Goal: Check status: Check status

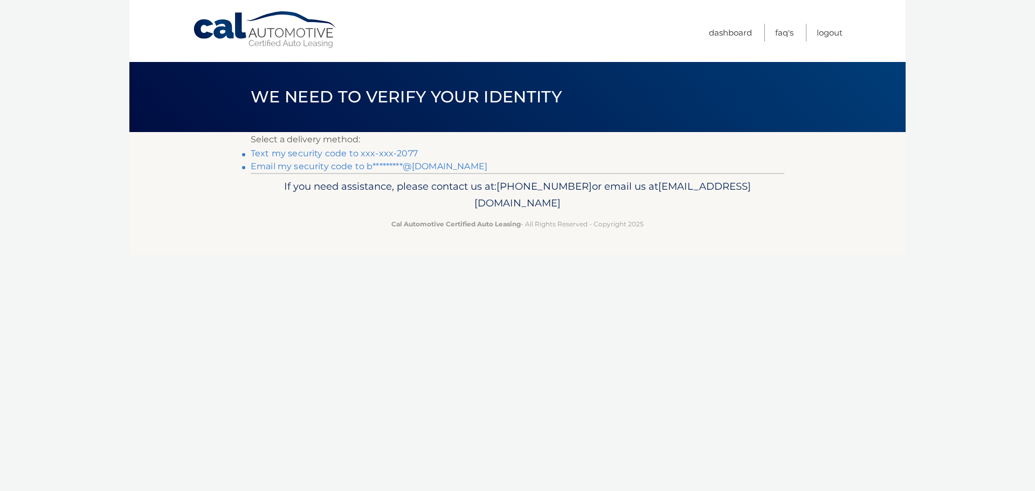
click at [360, 156] on link "Text my security code to xxx-xxx-2077" at bounding box center [334, 153] width 167 height 10
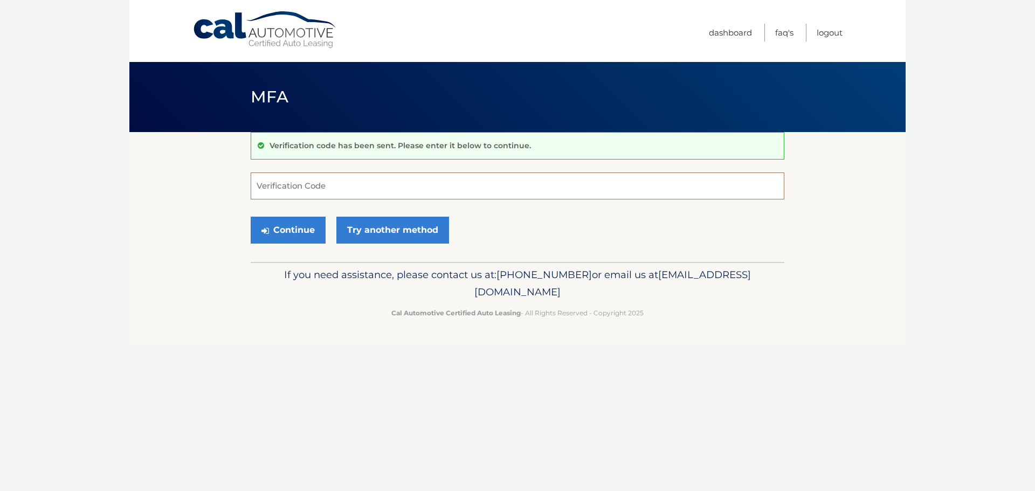
click at [347, 182] on input "Verification Code" at bounding box center [518, 186] width 534 height 27
type input "144544"
click at [251, 217] on button "Continue" at bounding box center [288, 230] width 75 height 27
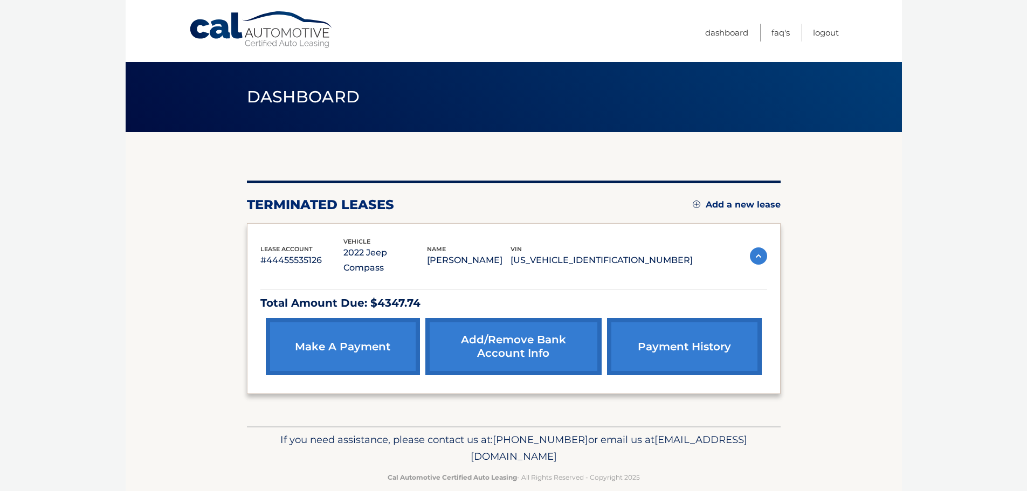
click at [713, 341] on link "payment history" at bounding box center [684, 346] width 154 height 57
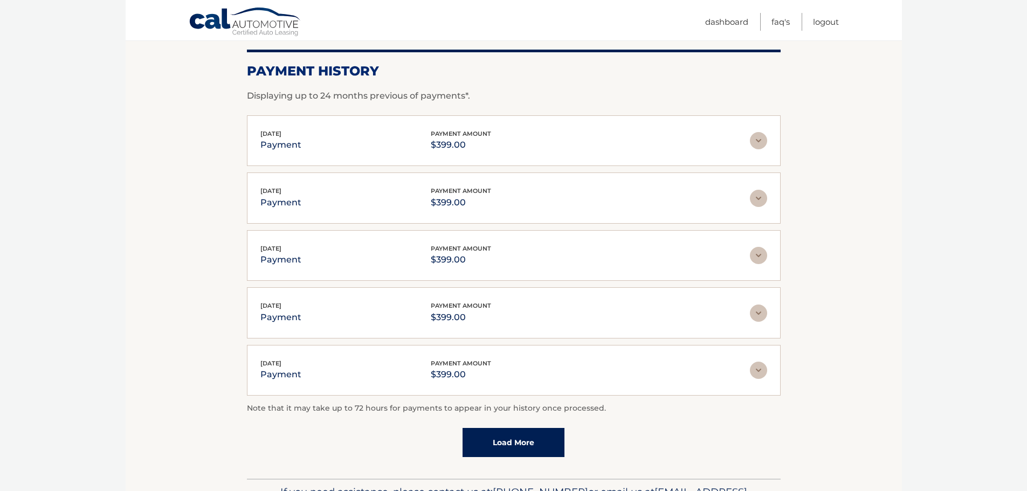
scroll to position [162, 0]
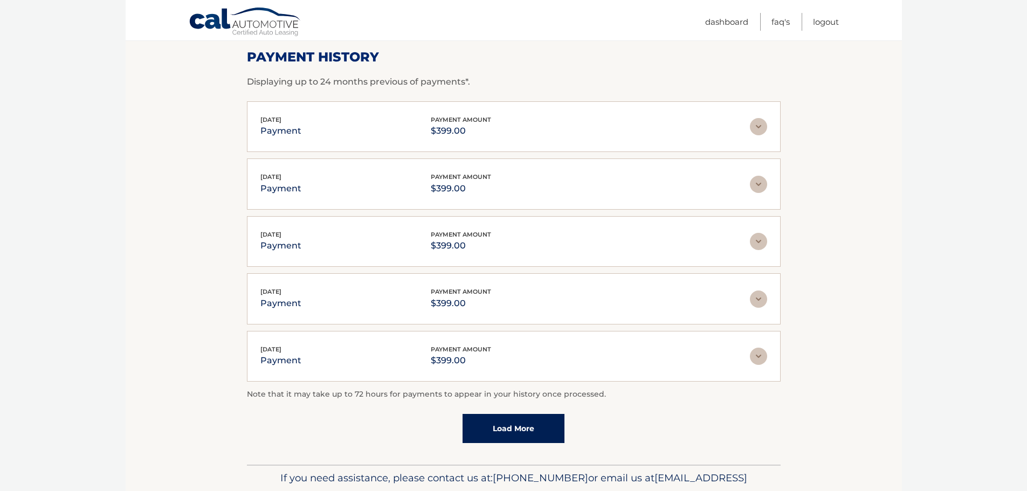
click at [556, 427] on link "Load More" at bounding box center [514, 428] width 102 height 29
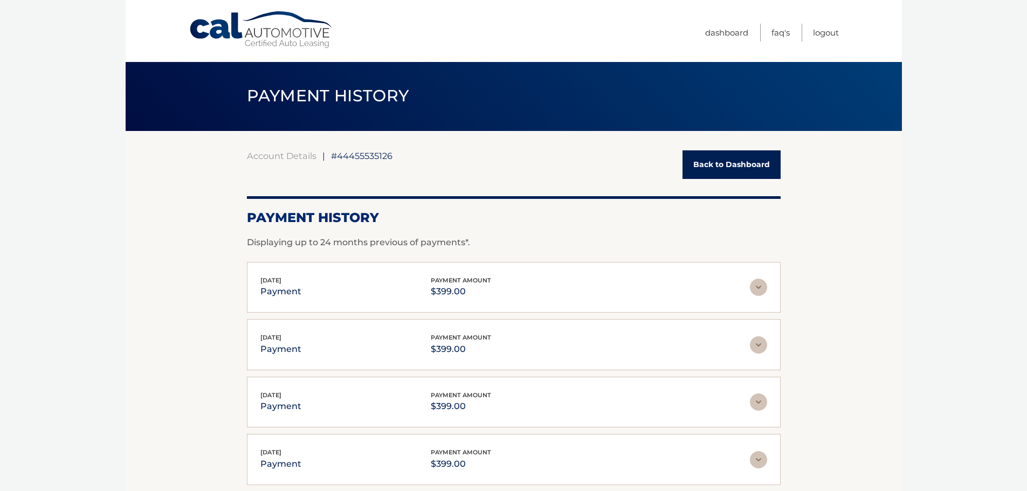
scroll to position [0, 0]
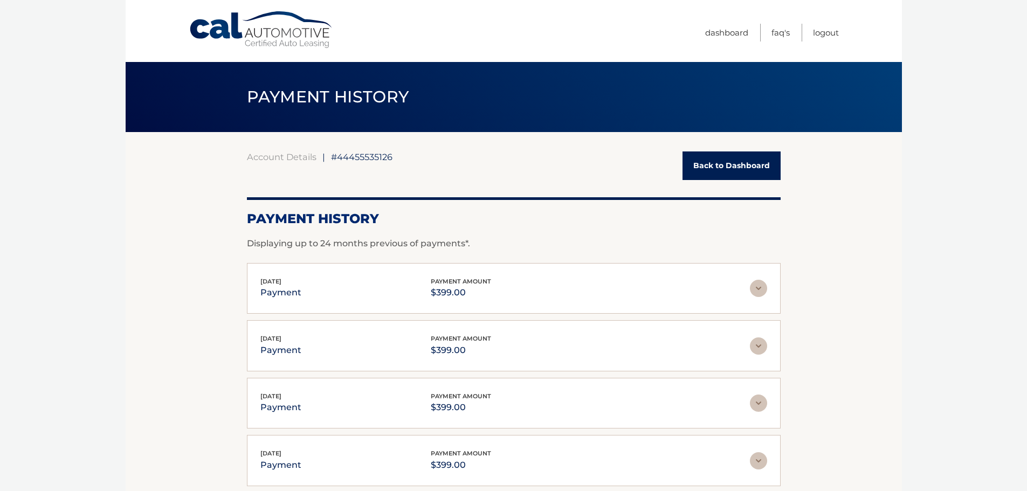
click at [730, 167] on link "Back to Dashboard" at bounding box center [731, 165] width 98 height 29
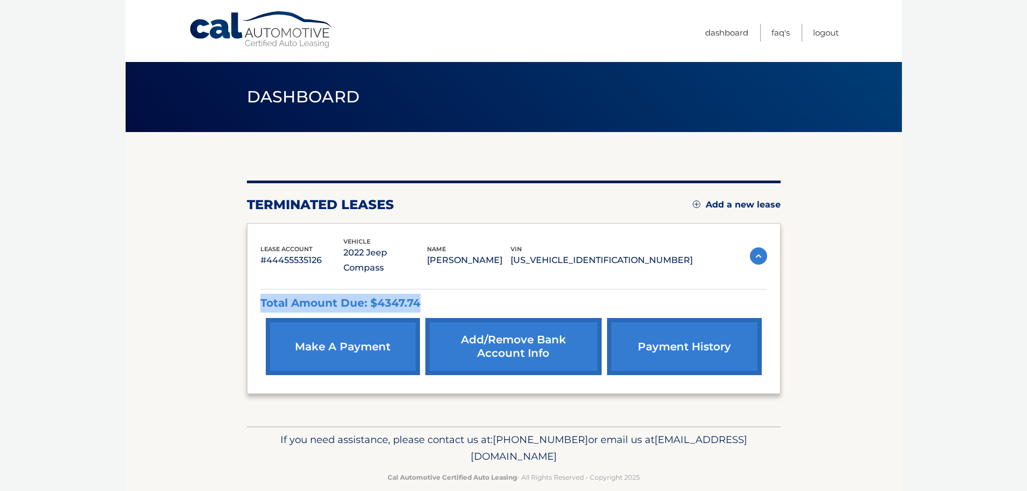
drag, startPoint x: 419, startPoint y: 285, endPoint x: 250, endPoint y: 288, distance: 169.3
click at [250, 288] on div "lease account #44455535126 vehicle 2022 Jeep Compass name [PERSON_NAME] vin [US…" at bounding box center [514, 308] width 534 height 171
click at [739, 334] on link "payment history" at bounding box center [684, 346] width 154 height 57
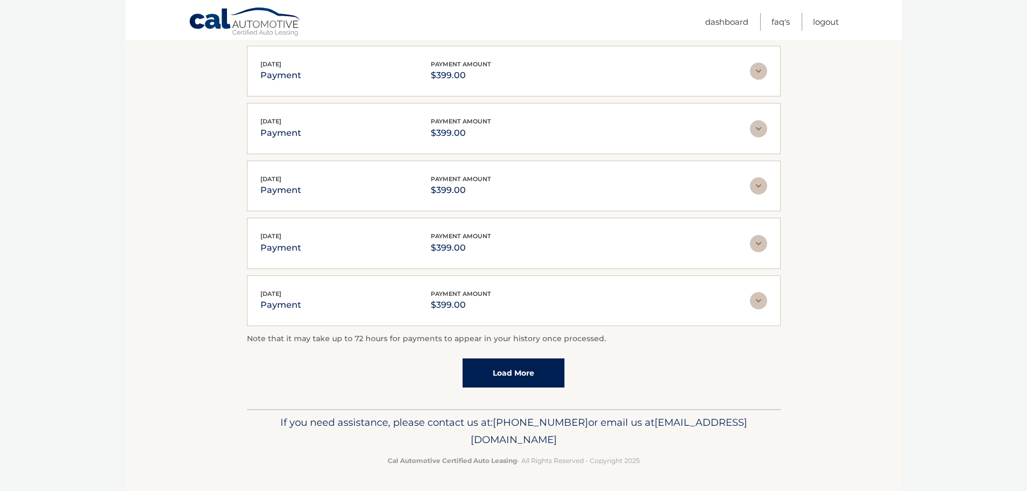
click at [499, 369] on link "Load More" at bounding box center [514, 372] width 102 height 29
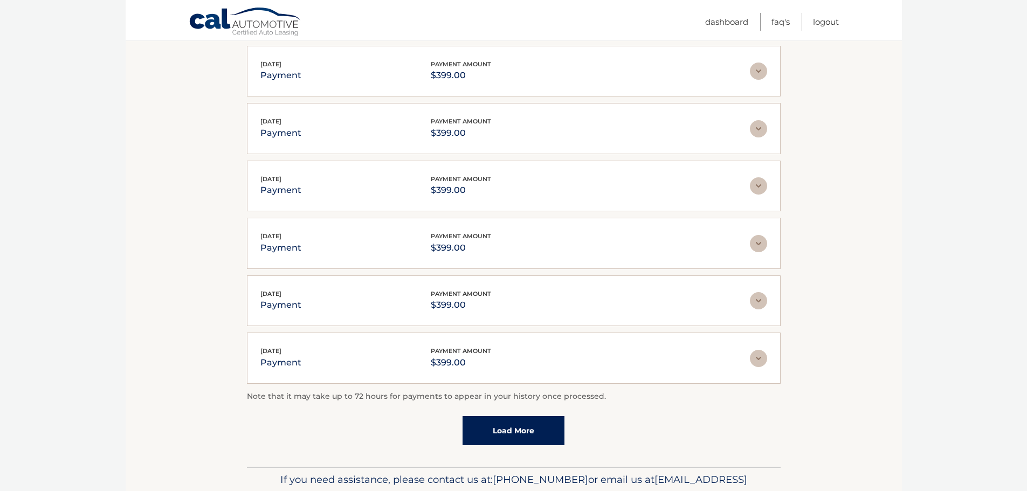
scroll to position [275, 0]
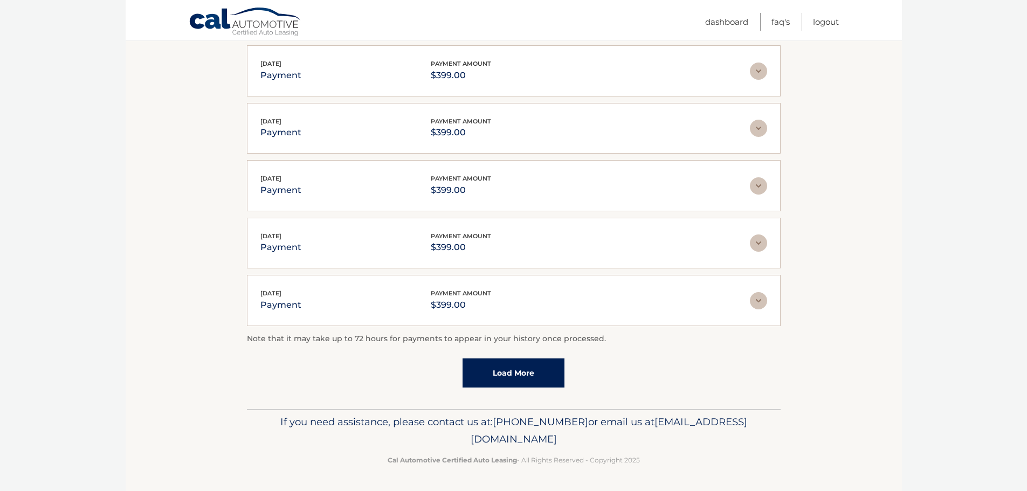
click at [512, 370] on link "Load More" at bounding box center [514, 372] width 102 height 29
click at [521, 383] on link "Load More" at bounding box center [514, 373] width 102 height 29
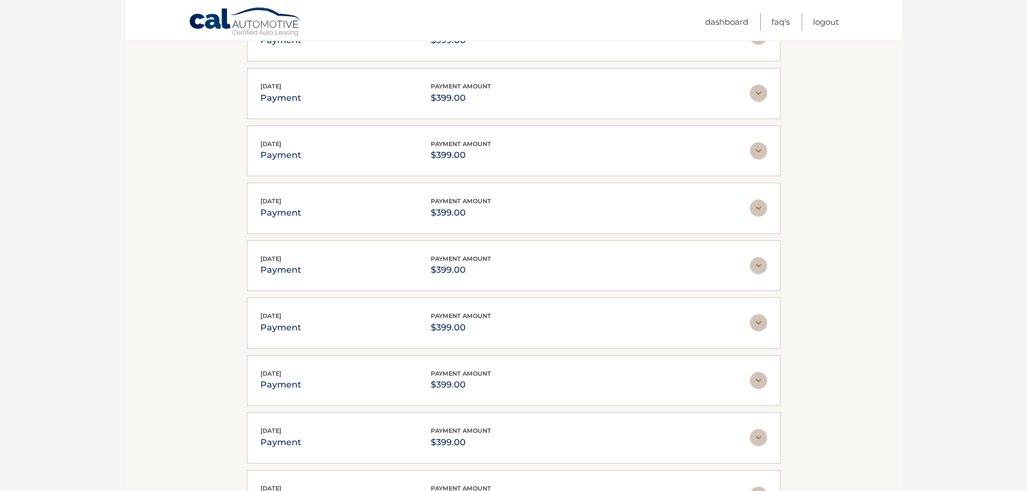
scroll to position [849, 0]
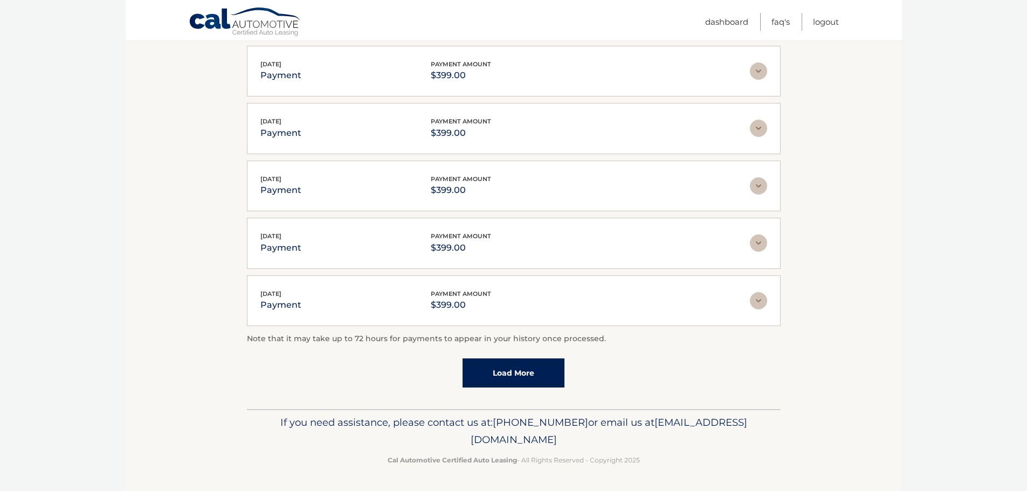
click at [530, 371] on link "Load More" at bounding box center [514, 372] width 102 height 29
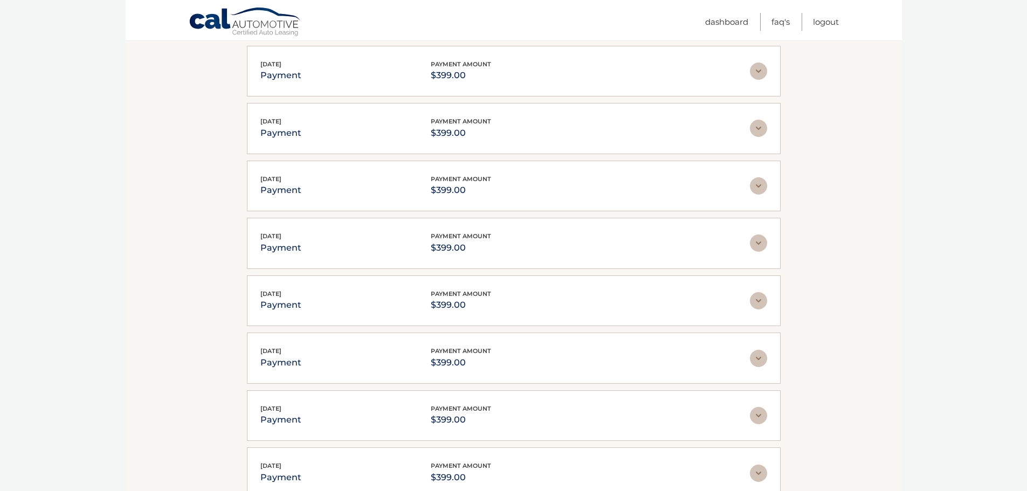
scroll to position [1136, 0]
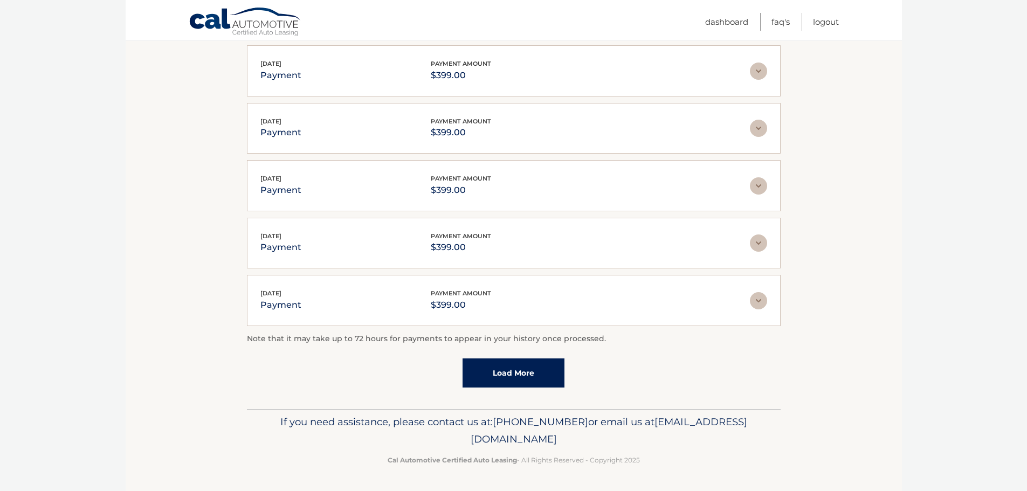
click at [520, 369] on link "Load More" at bounding box center [514, 372] width 102 height 29
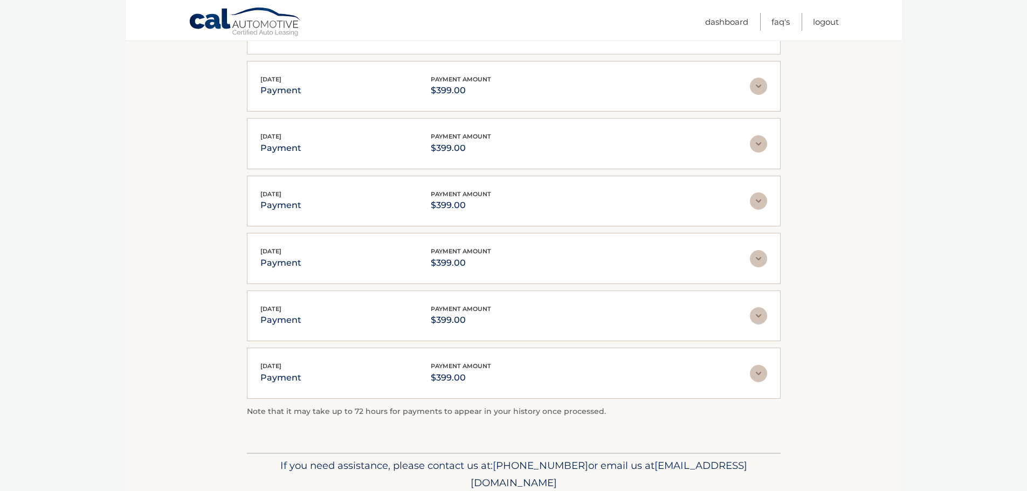
scroll to position [1222, 0]
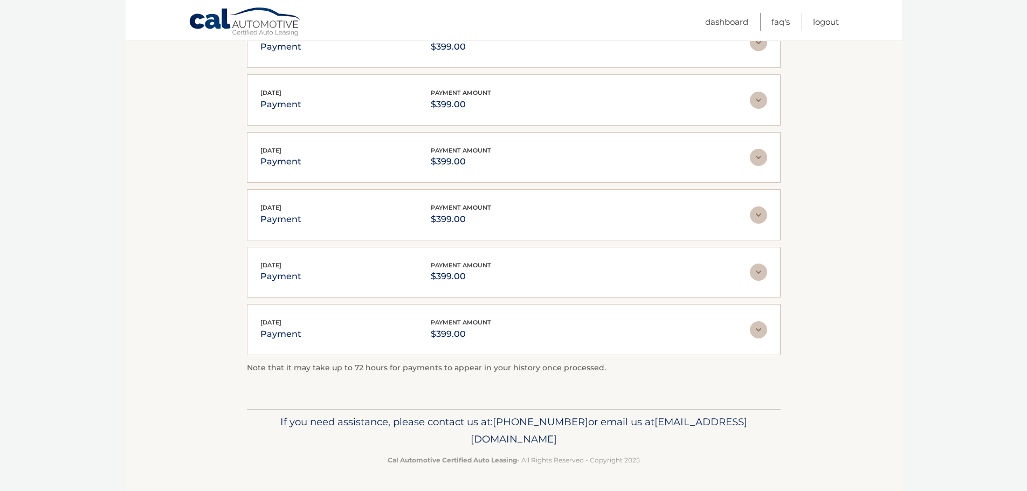
click at [756, 332] on img at bounding box center [758, 329] width 17 height 17
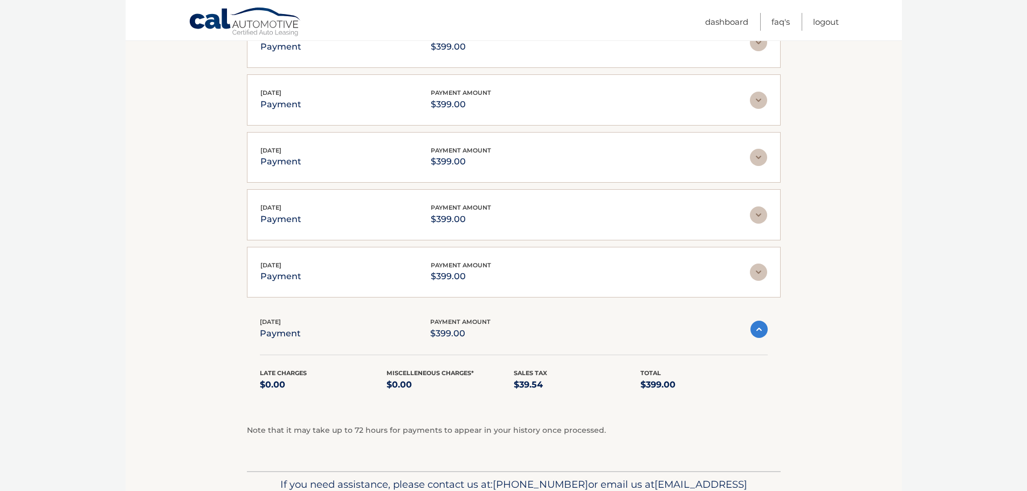
click at [756, 332] on img at bounding box center [758, 329] width 17 height 17
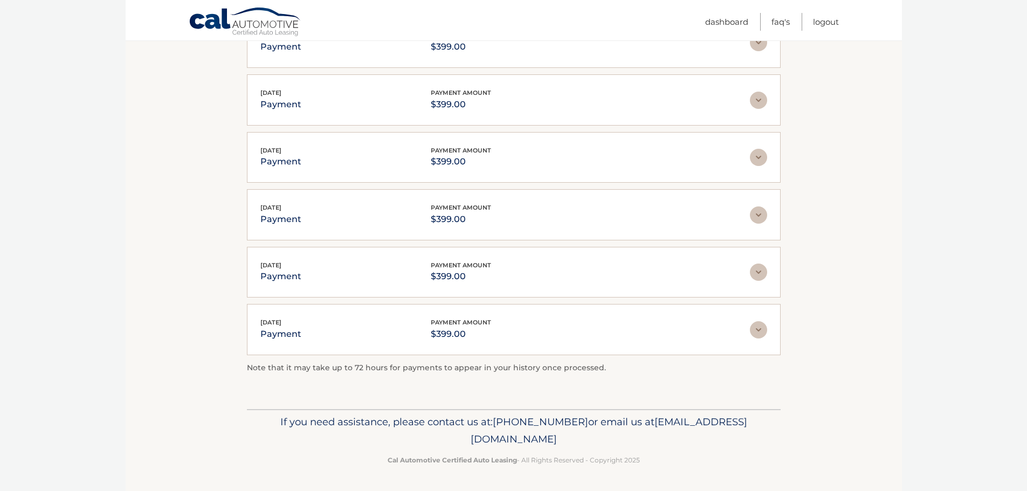
click at [763, 274] on img at bounding box center [758, 272] width 17 height 17
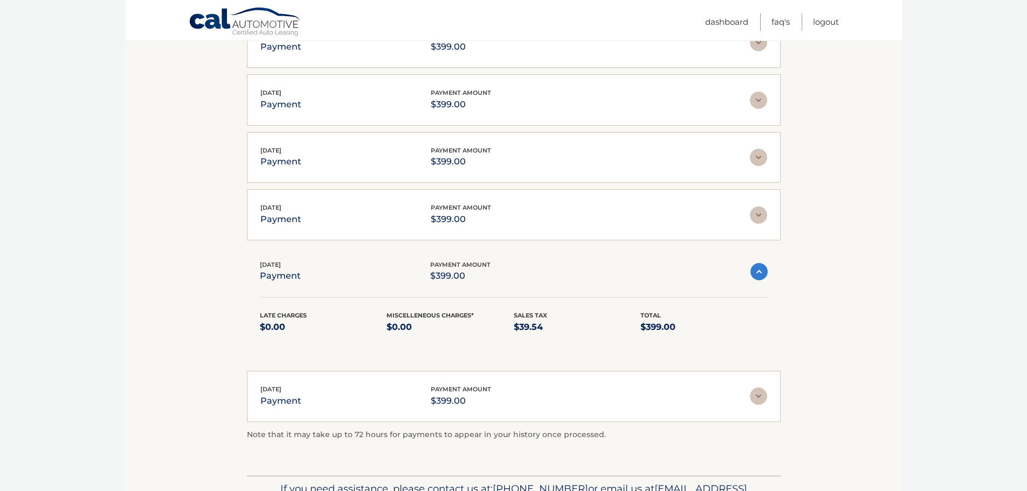
click at [763, 277] on img at bounding box center [758, 271] width 17 height 17
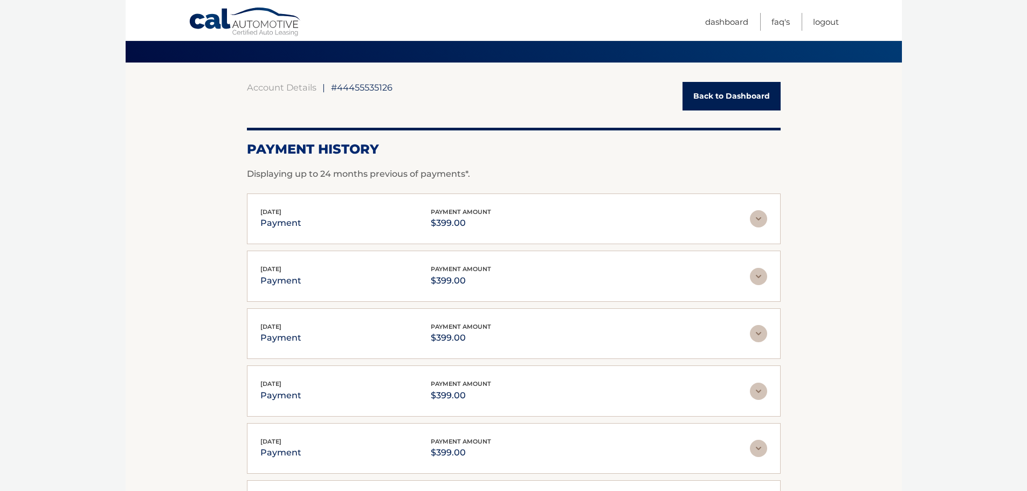
scroll to position [0, 0]
